Goal: Information Seeking & Learning: Learn about a topic

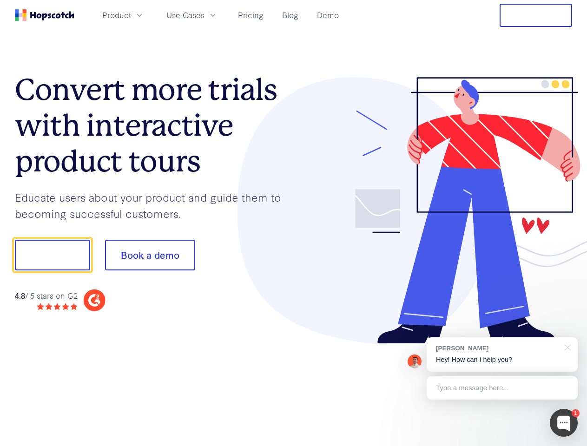
click at [294, 223] on div at bounding box center [433, 210] width 279 height 267
click at [131, 15] on span "Product" at bounding box center [116, 15] width 29 height 12
click at [204, 15] on span "Use Cases" at bounding box center [185, 15] width 38 height 12
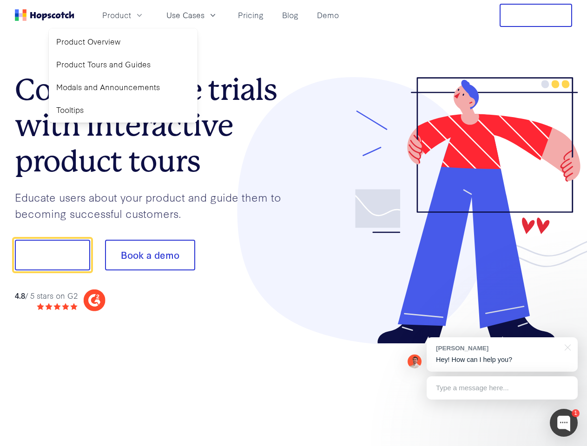
click at [536, 15] on button "Free Trial" at bounding box center [535, 15] width 72 height 23
click at [52, 255] on button "Show me!" at bounding box center [52, 255] width 75 height 31
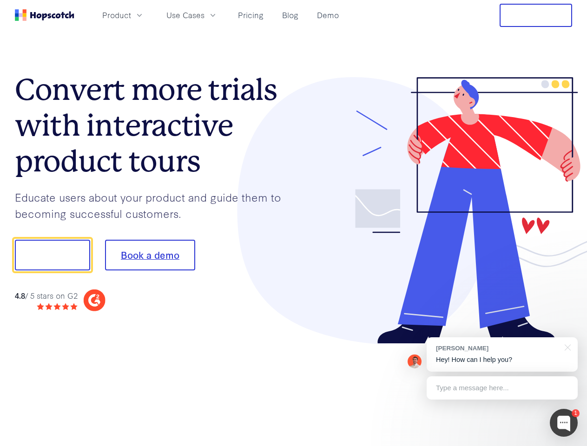
click at [150, 255] on button "Book a demo" at bounding box center [150, 255] width 90 height 31
click at [563, 423] on div at bounding box center [564, 423] width 28 height 28
click at [502, 354] on div "[PERSON_NAME] Hey! How can I help you?" at bounding box center [501, 354] width 151 height 34
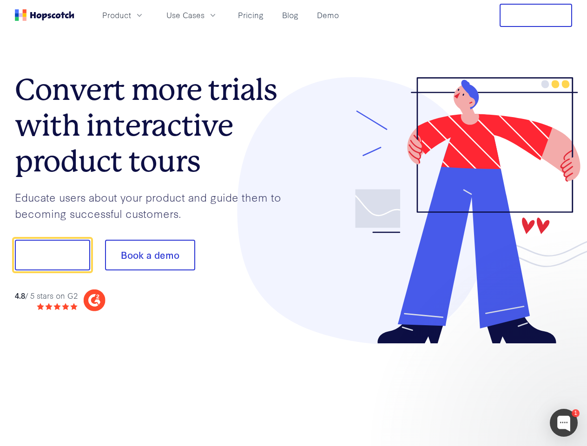
click at [566, 347] on div at bounding box center [490, 254] width 174 height 310
click at [502, 388] on div at bounding box center [490, 315] width 174 height 185
